Goal: Information Seeking & Learning: Learn about a topic

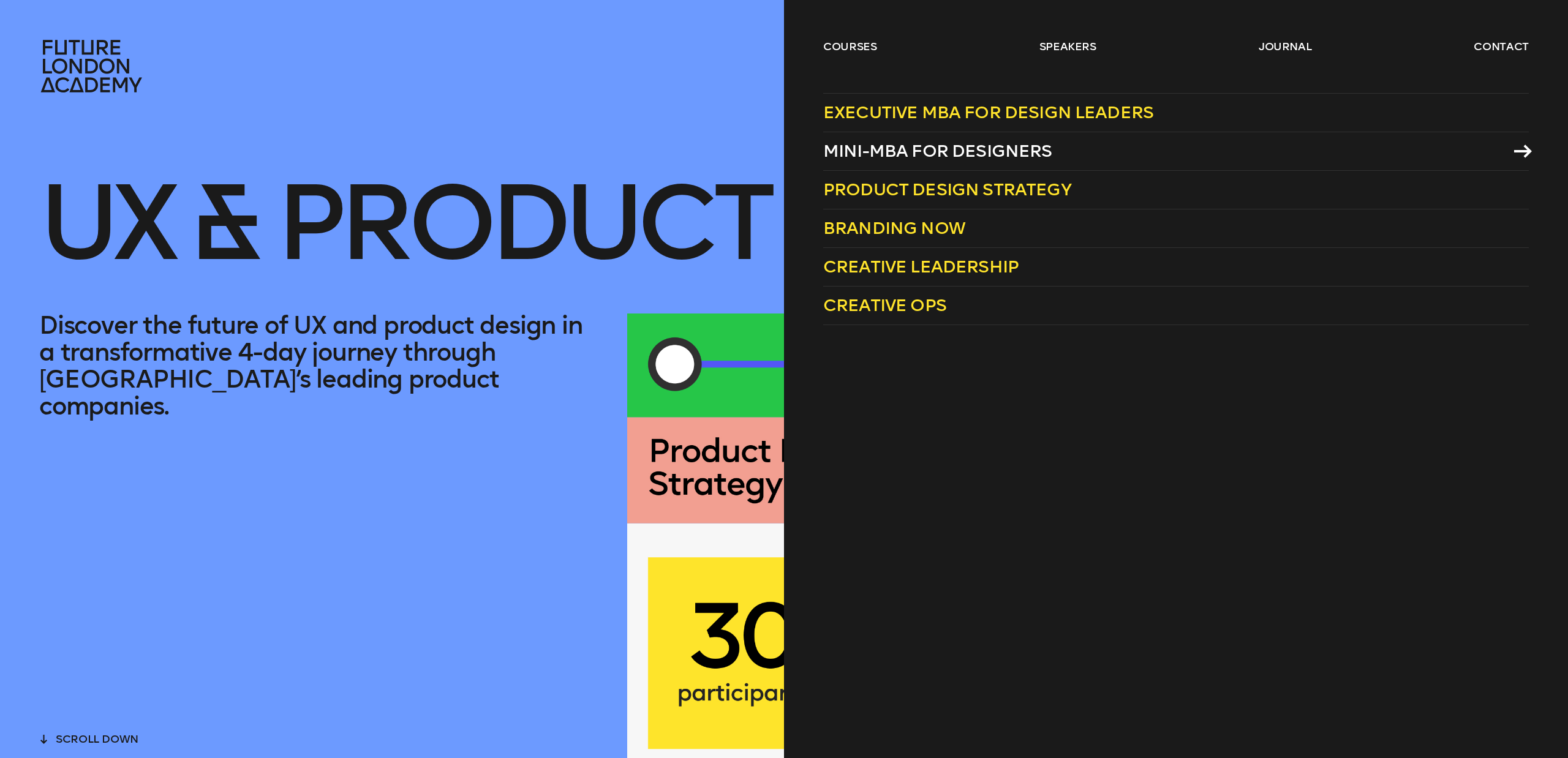
click at [956, 152] on span "Mini-MBA for Designers" at bounding box center [938, 151] width 229 height 20
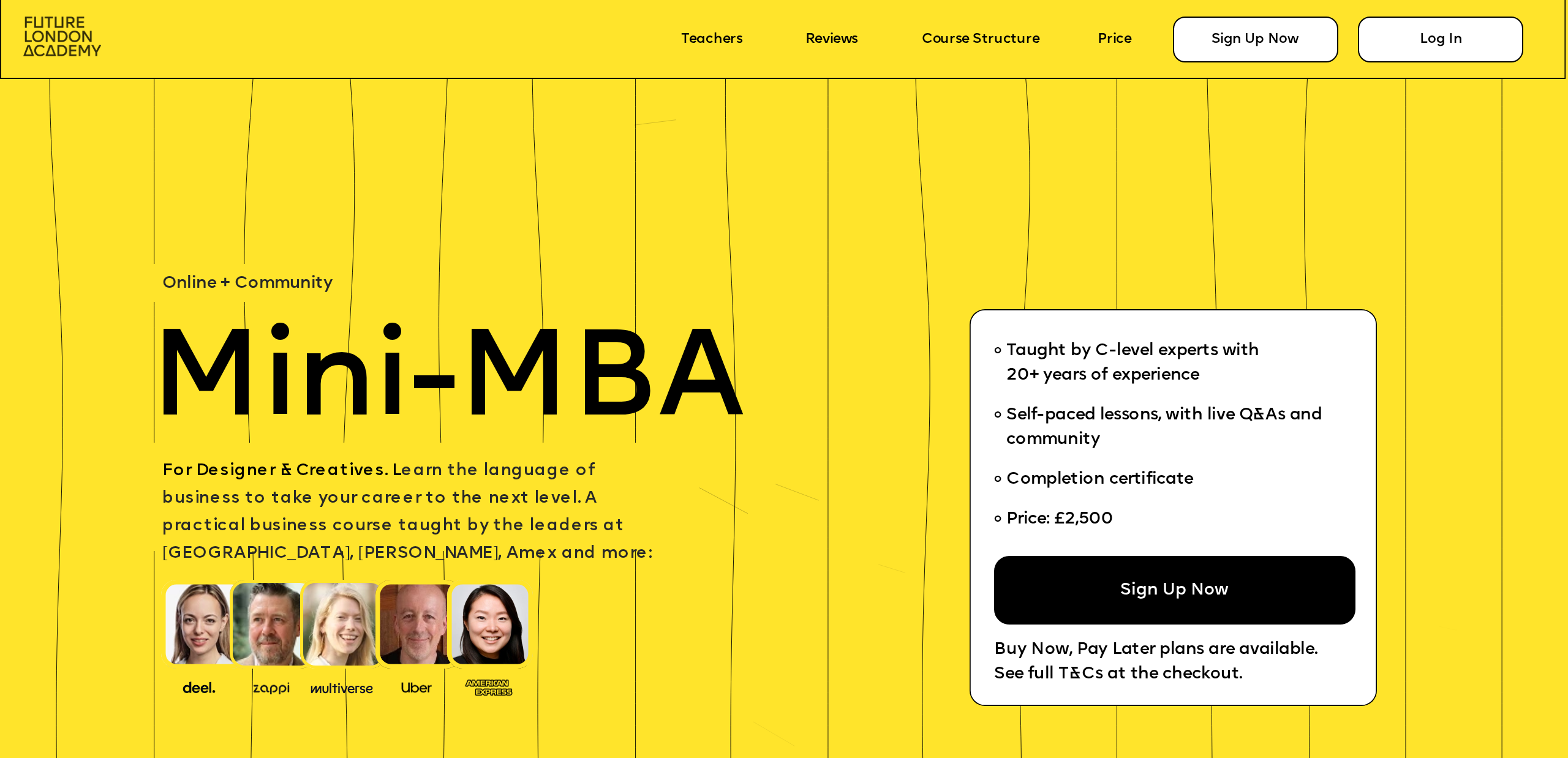
click at [45, 22] on img at bounding box center [62, 36] width 78 height 40
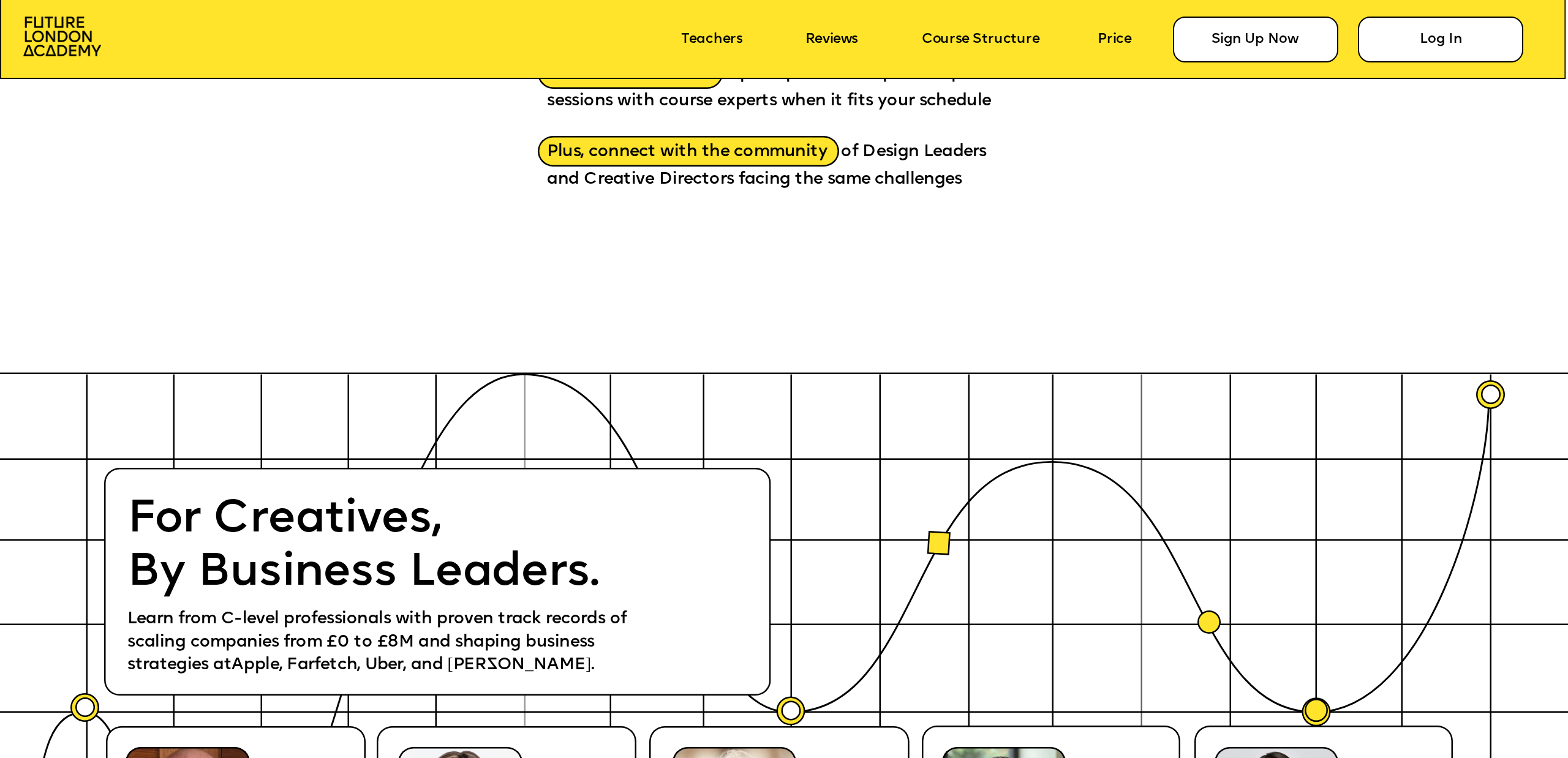
scroll to position [3266, 0]
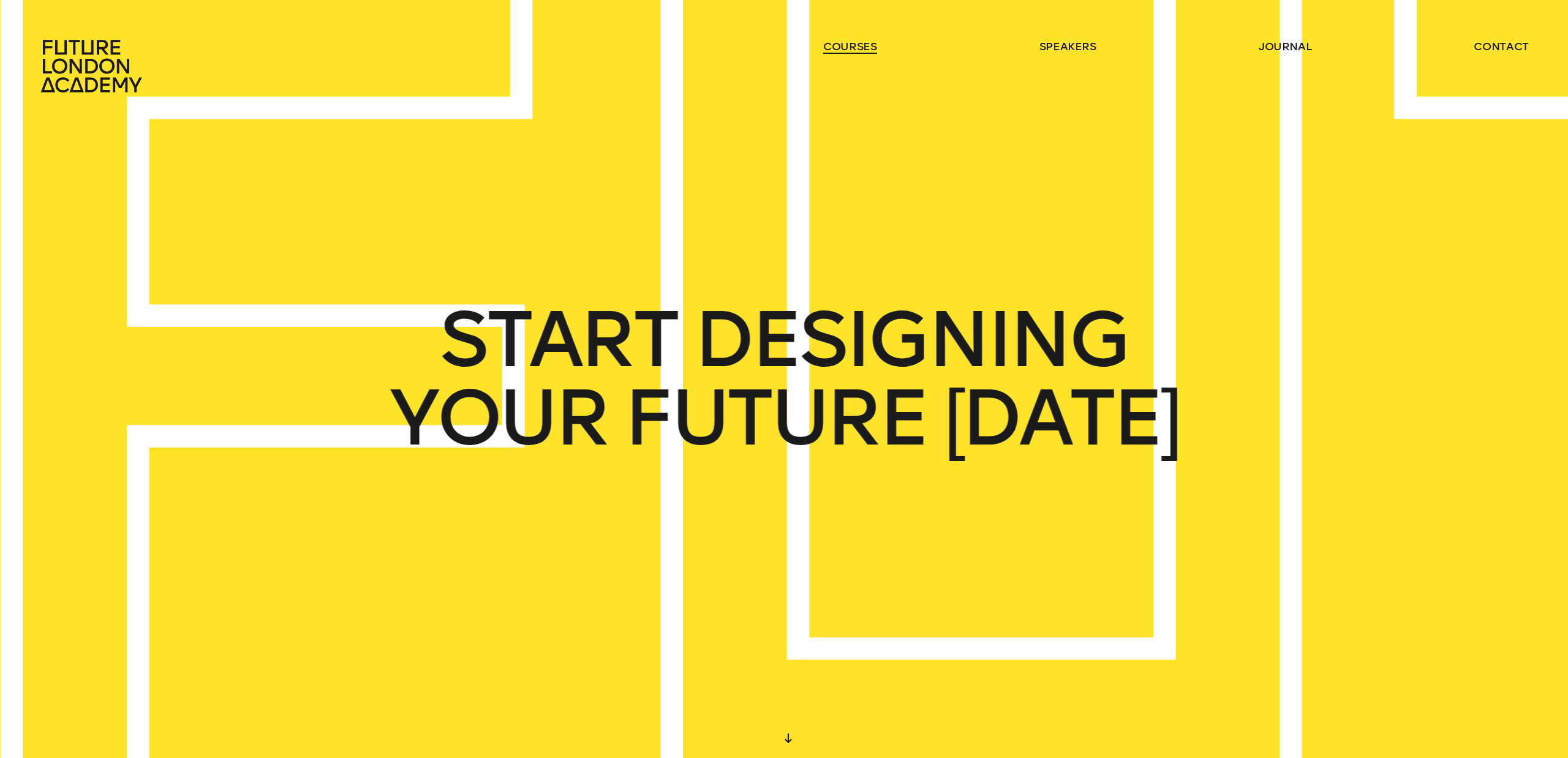
click at [857, 50] on link "courses" at bounding box center [850, 46] width 54 height 15
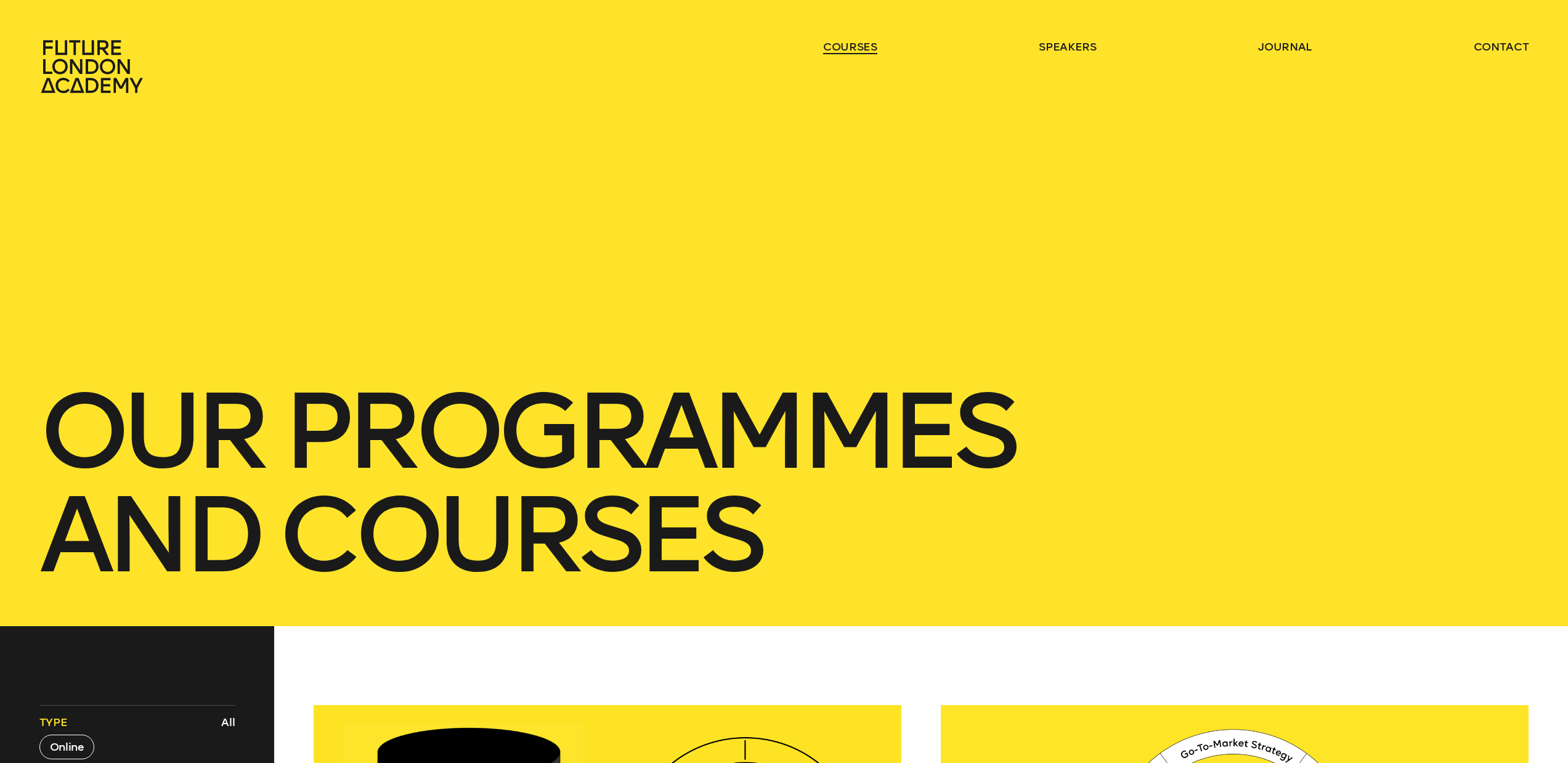
click at [862, 50] on link "courses" at bounding box center [850, 46] width 54 height 15
click at [823, 48] on link "courses" at bounding box center [850, 46] width 54 height 15
click at [829, 46] on link "courses" at bounding box center [850, 46] width 54 height 15
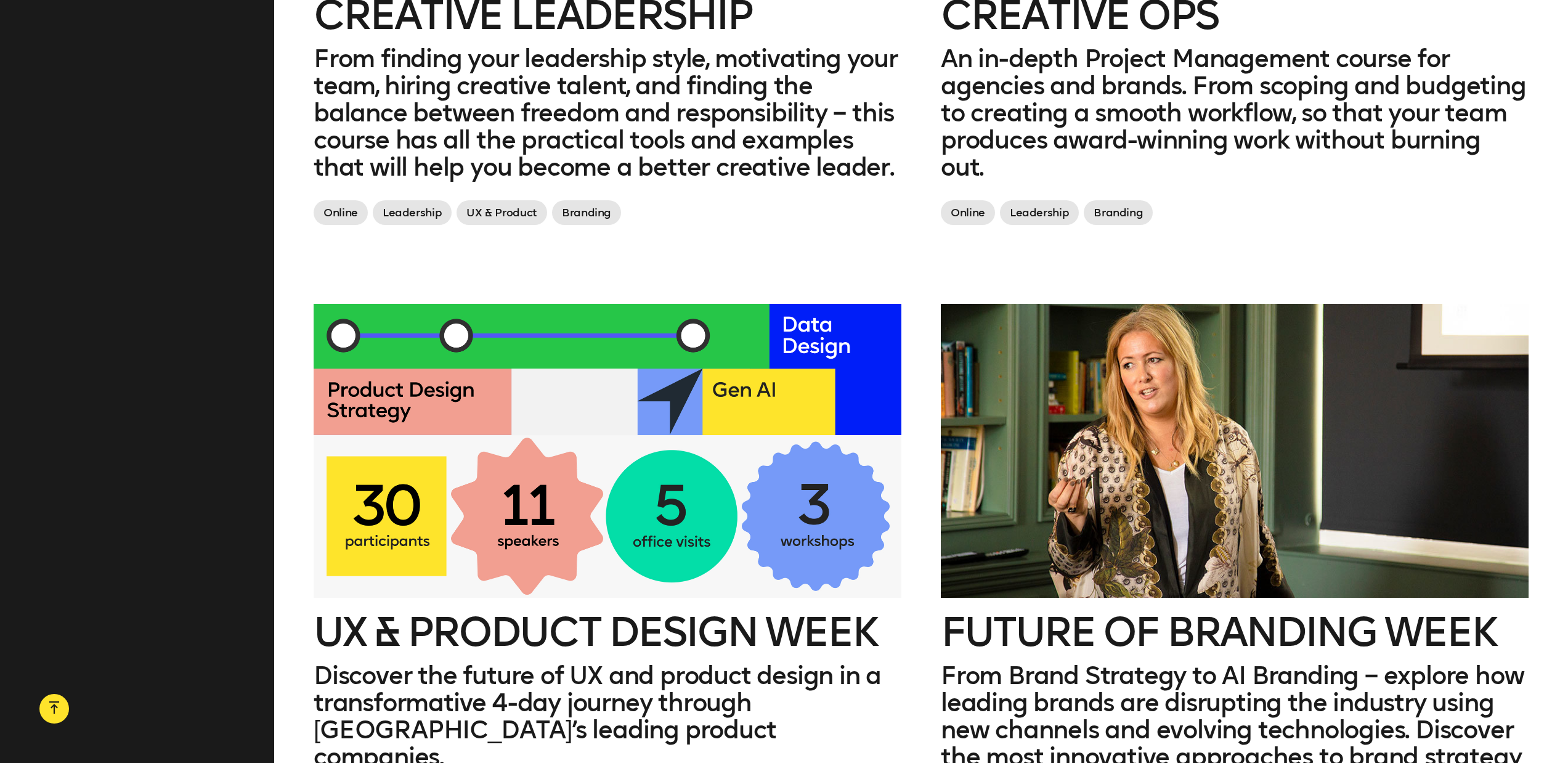
scroll to position [2536, 0]
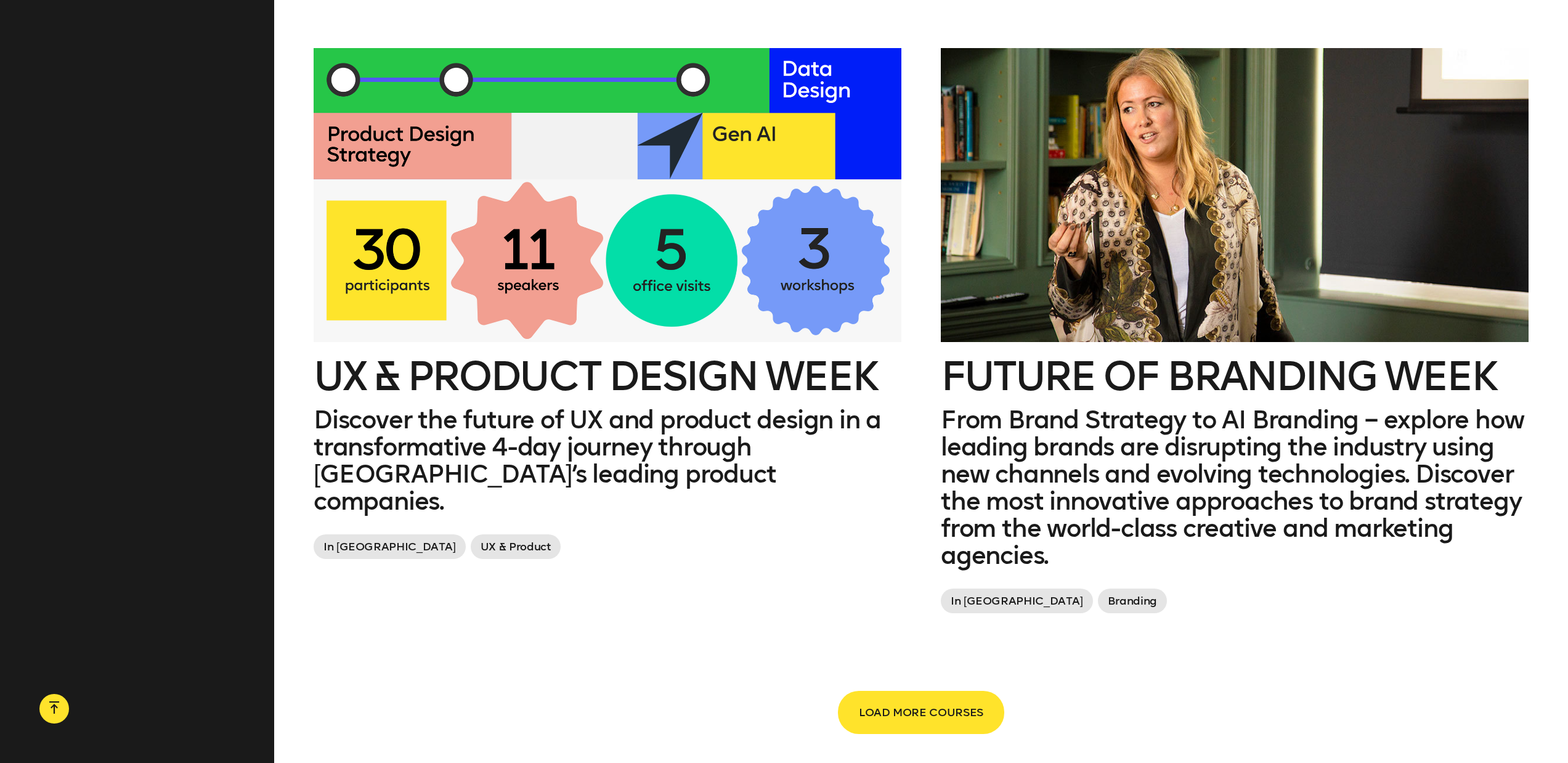
click at [952, 701] on span "LOAD MORE COURSES" at bounding box center [921, 712] width 124 height 23
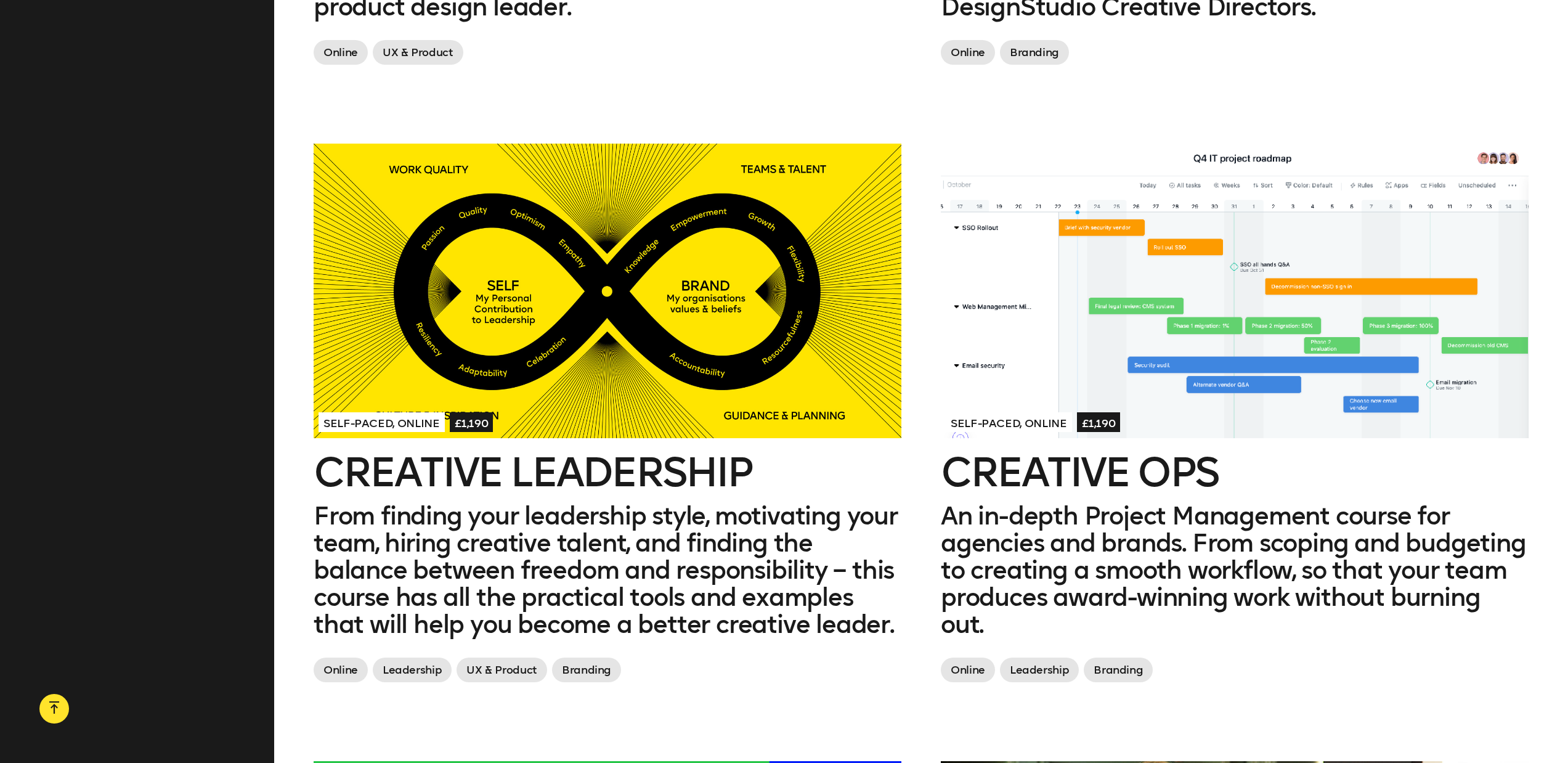
scroll to position [1803, 0]
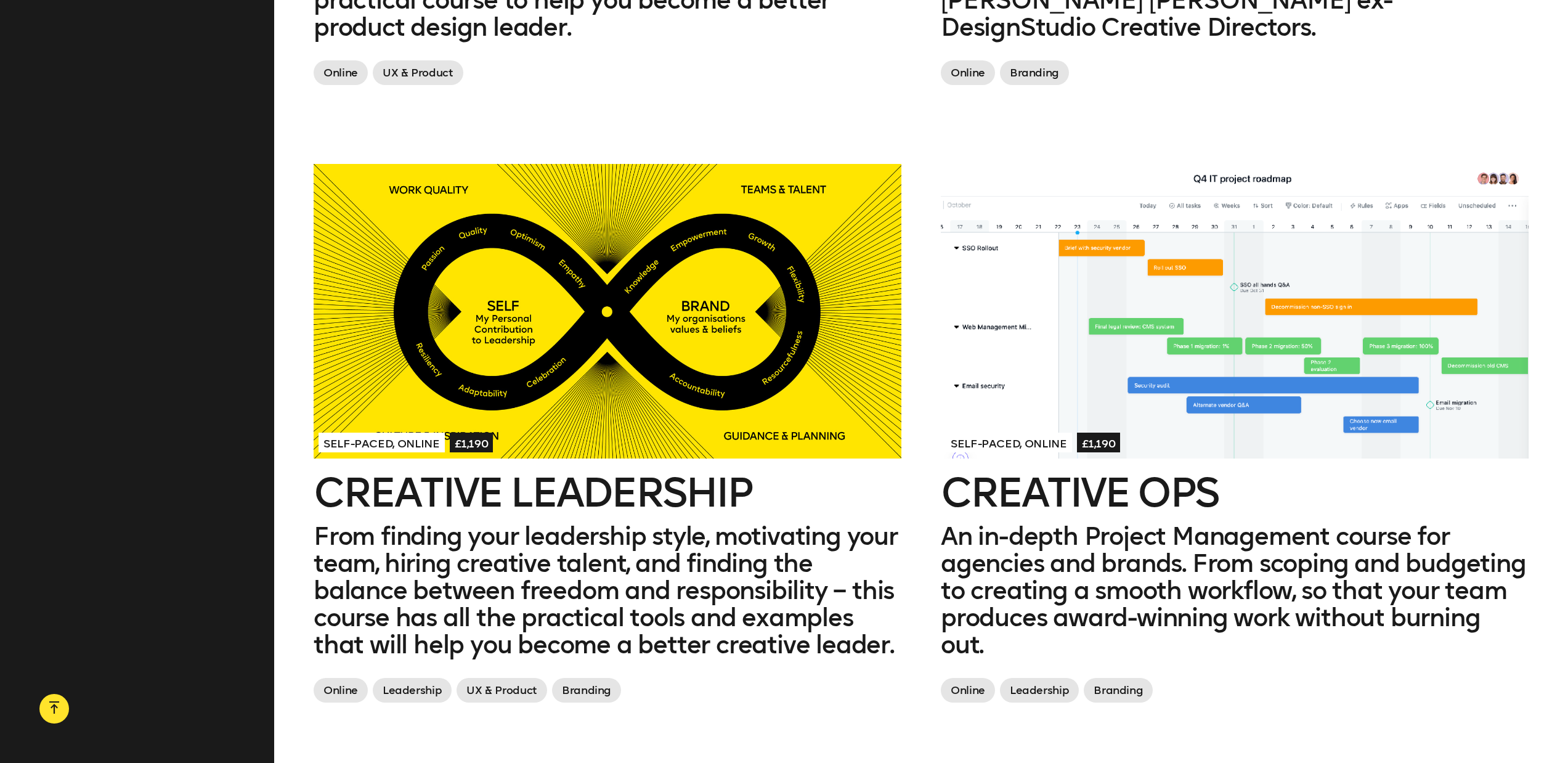
click at [572, 351] on div at bounding box center [607, 311] width 588 height 294
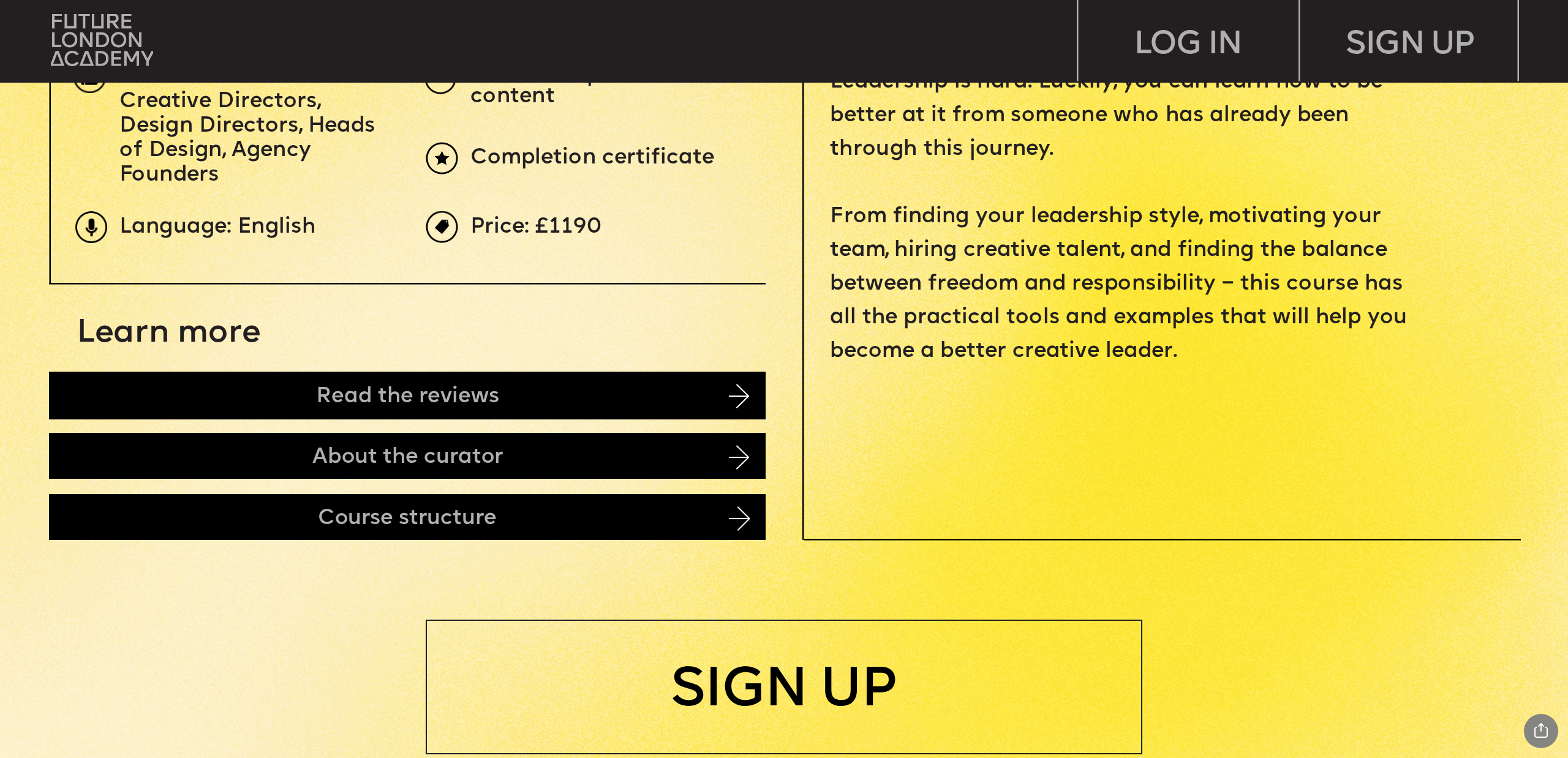
scroll to position [1545, 0]
